Goal: Transaction & Acquisition: Purchase product/service

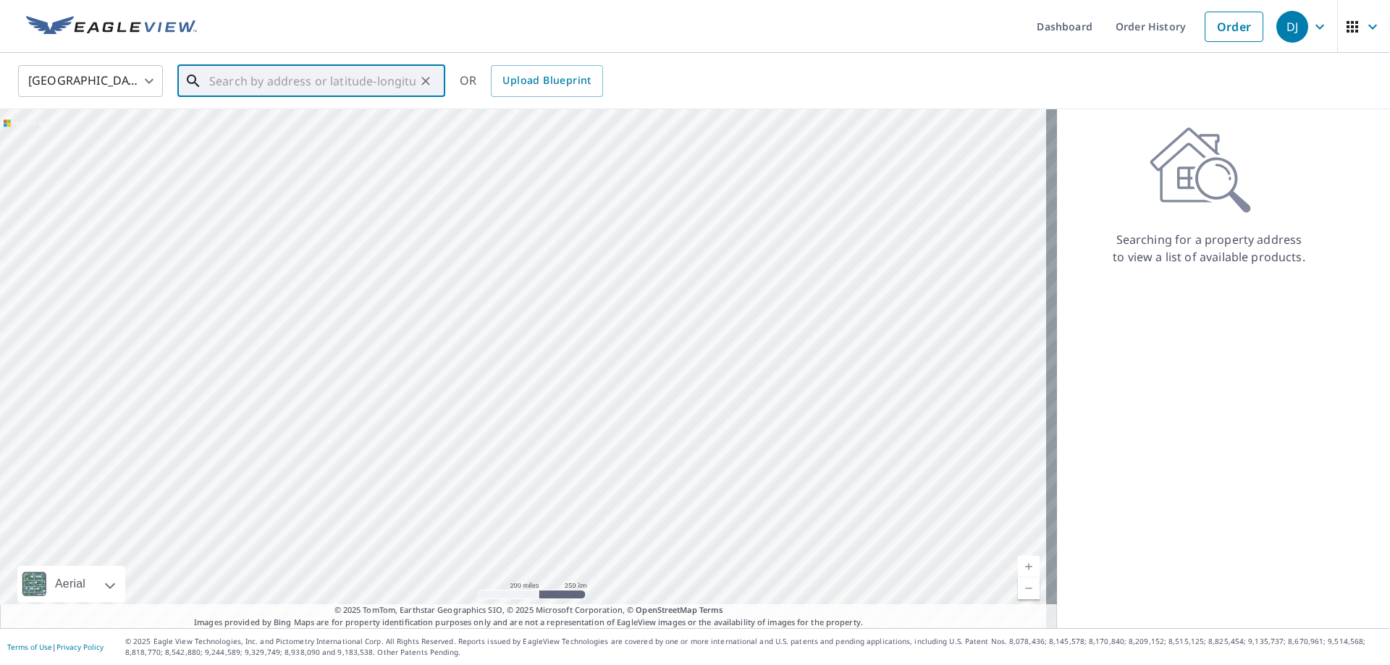
click at [391, 88] on input "text" at bounding box center [312, 81] width 206 height 41
click at [288, 127] on span "[STREET_ADDRESS]" at bounding box center [319, 122] width 227 height 17
type input "[STREET_ADDRESS][DEMOGRAPHIC_DATA]"
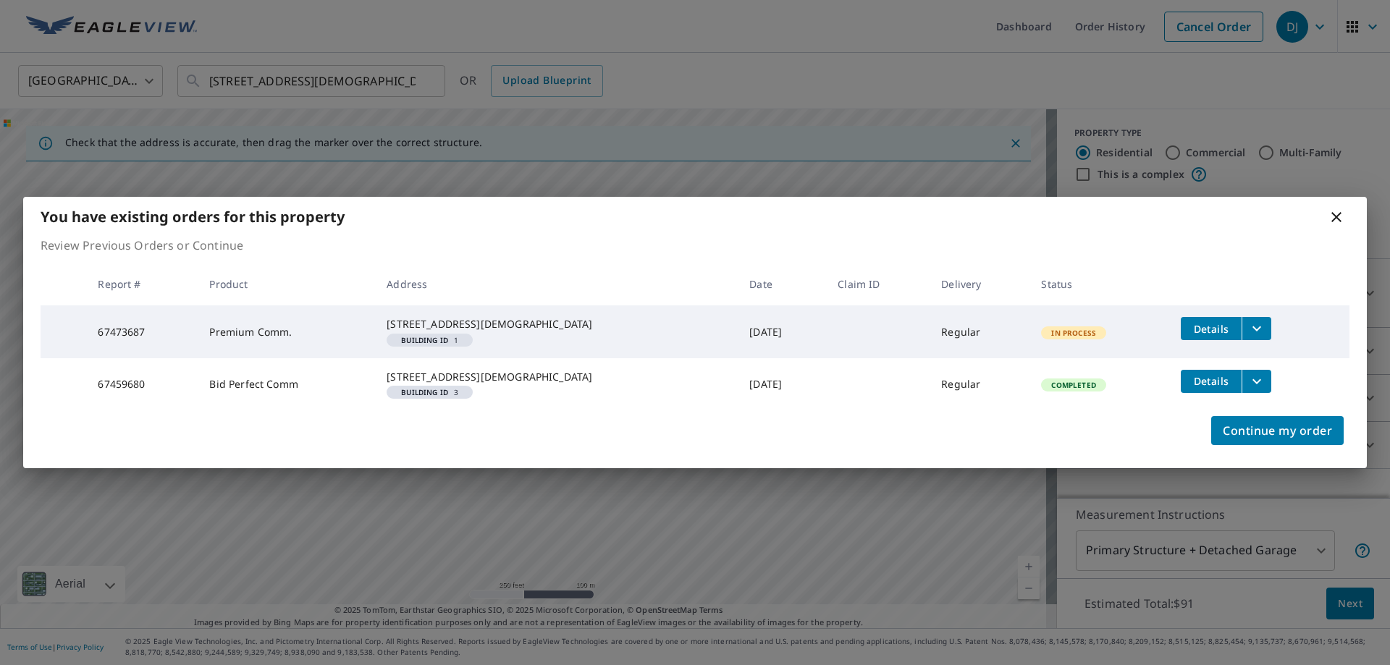
click at [1336, 212] on icon at bounding box center [1336, 217] width 10 height 10
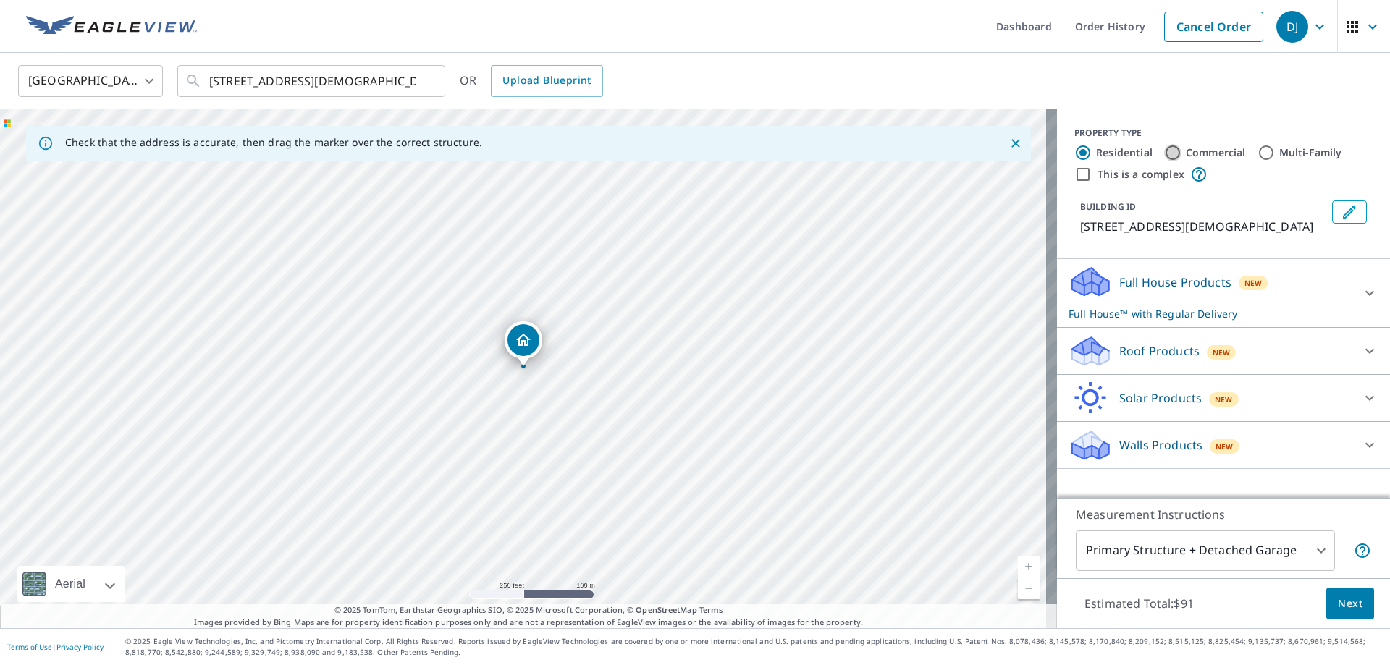
click at [1164, 148] on input "Commercial" at bounding box center [1172, 152] width 17 height 17
radio input "true"
type input "4"
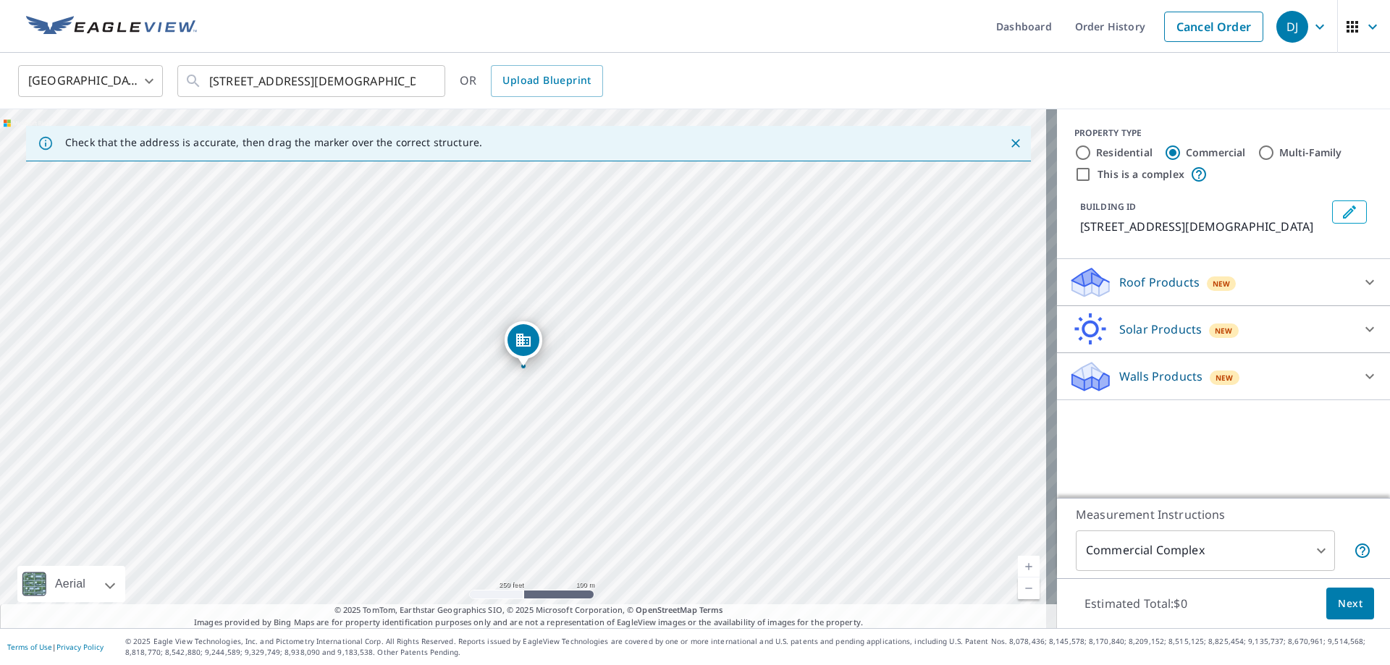
click at [1192, 377] on div "Walls Products New" at bounding box center [1210, 377] width 284 height 34
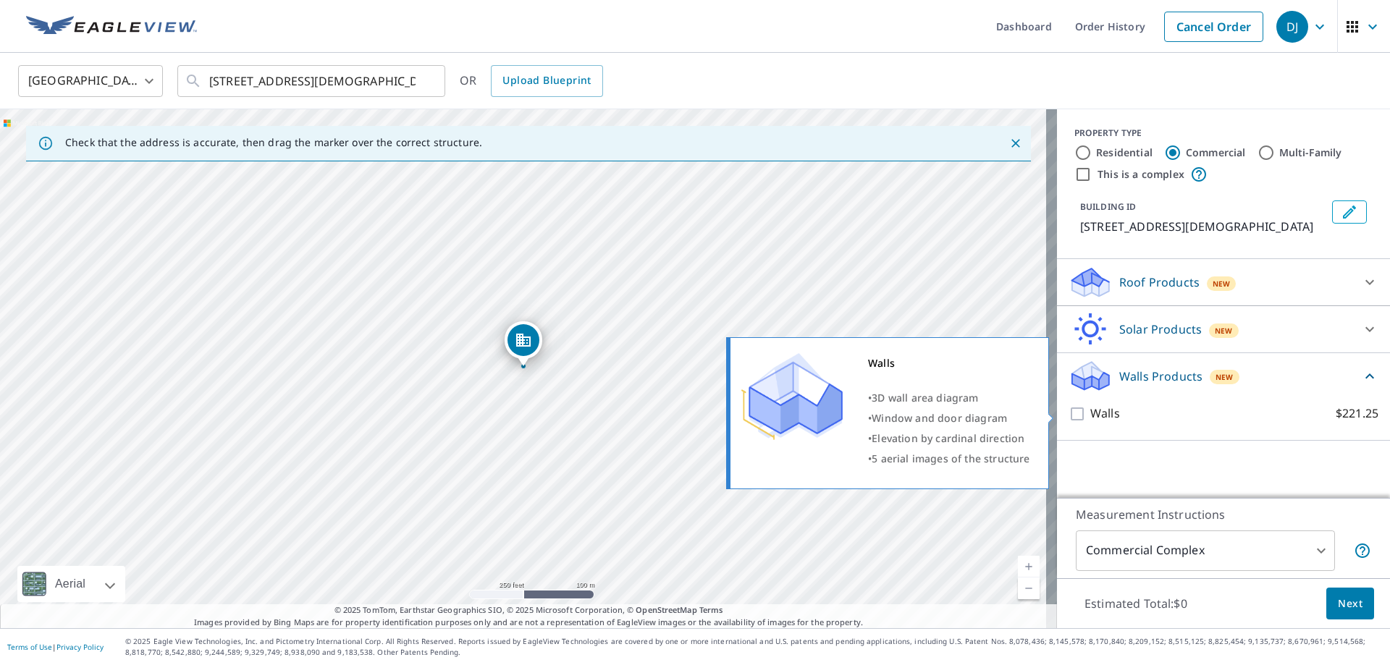
click at [1068, 413] on input "Walls $221.25" at bounding box center [1079, 413] width 22 height 17
checkbox input "true"
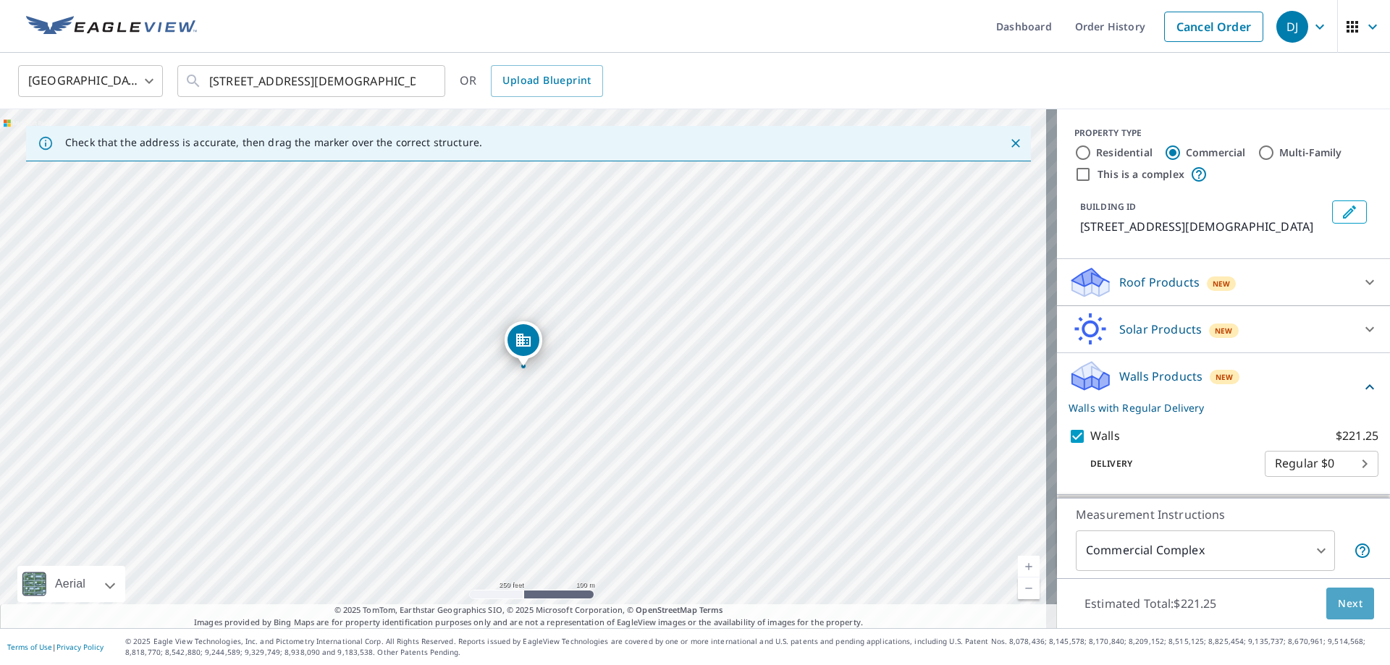
click at [1340, 607] on span "Next" at bounding box center [1350, 604] width 25 height 18
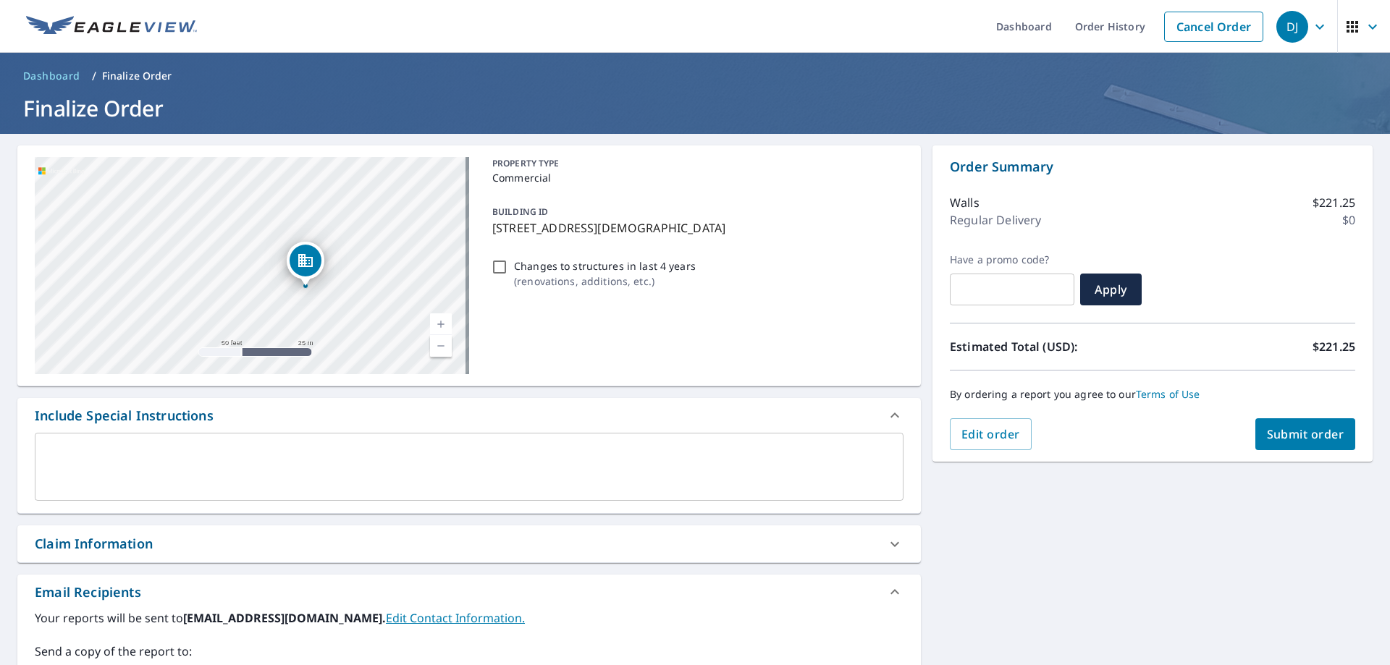
drag, startPoint x: 329, startPoint y: 196, endPoint x: 374, endPoint y: 309, distance: 121.5
click at [344, 311] on div "[STREET_ADDRESS][DEMOGRAPHIC_DATA]" at bounding box center [252, 265] width 434 height 217
click at [1308, 429] on span "Submit order" at bounding box center [1305, 434] width 77 height 16
checkbox input "true"
